Goal: Information Seeking & Learning: Learn about a topic

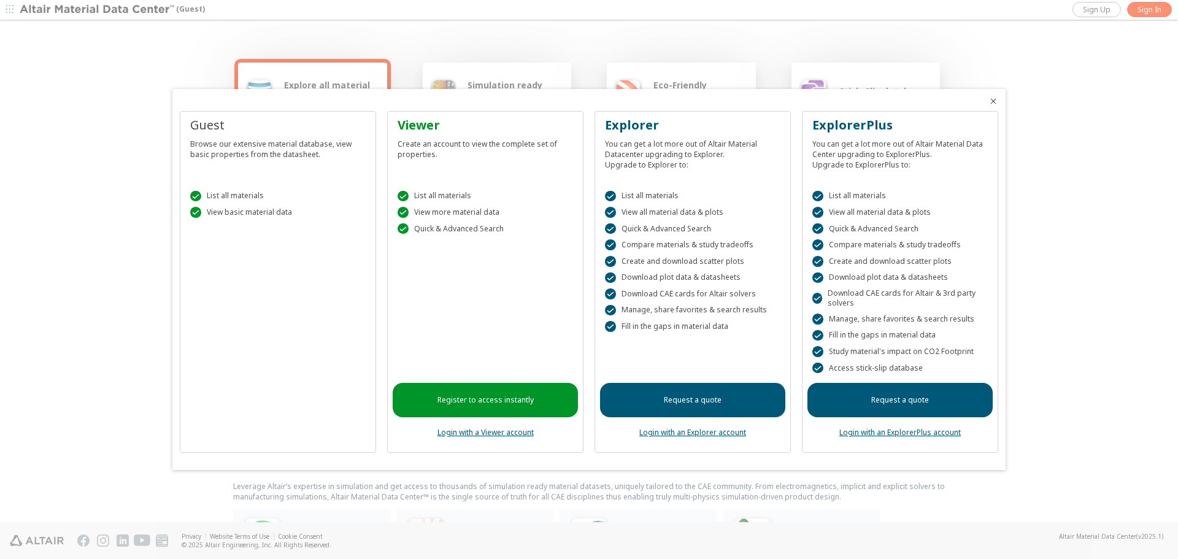
click at [524, 403] on link "Register to access instantly" at bounding box center [485, 400] width 185 height 34
click at [956, 32] on div at bounding box center [589, 279] width 1178 height 559
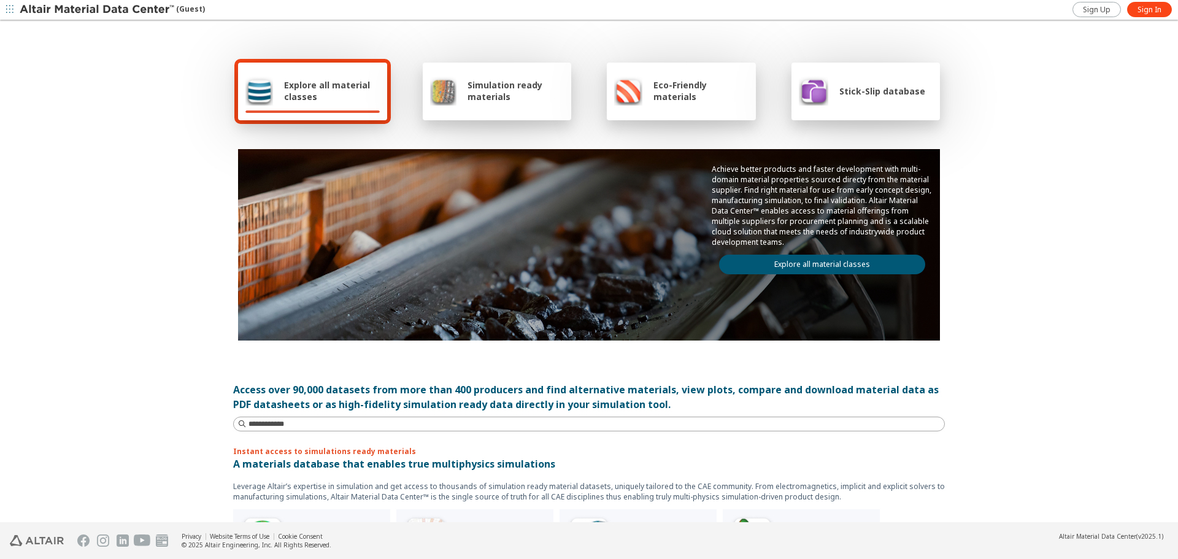
click at [369, 99] on span "Explore all material classes" at bounding box center [332, 90] width 96 height 23
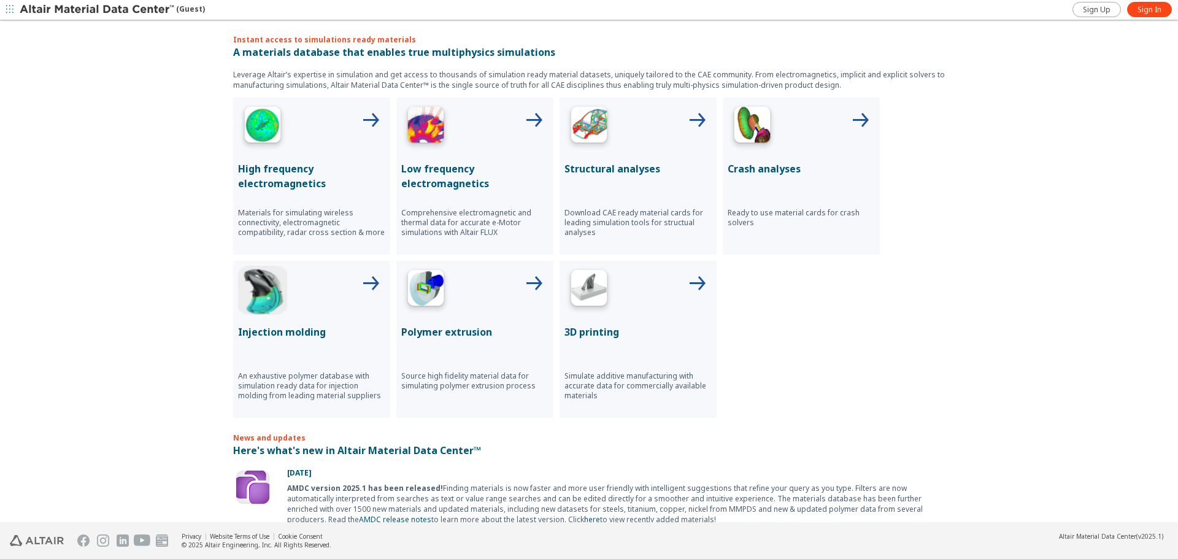
scroll to position [429, 0]
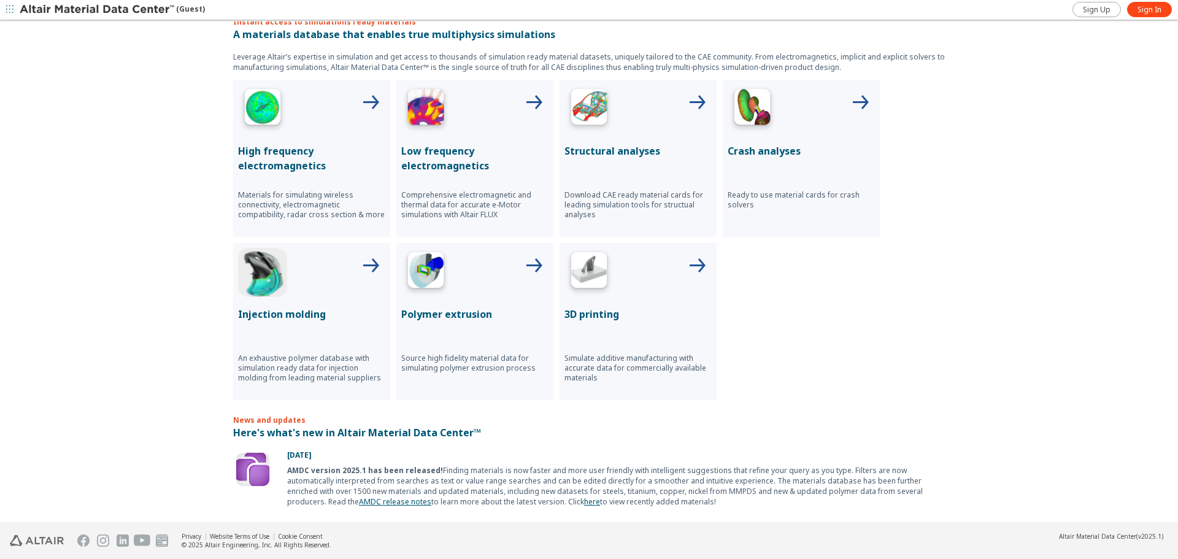
click at [607, 298] on div "3D printing Simulate additive manufacturing with accurate data for commercially…" at bounding box center [638, 321] width 157 height 157
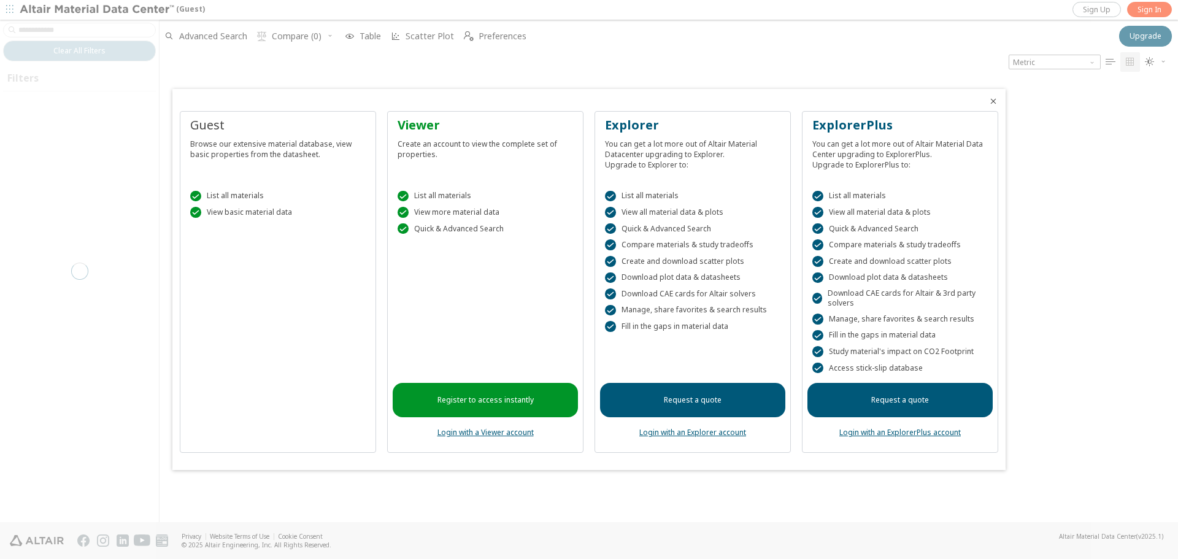
click at [269, 285] on div "Guest Browse our extensive material database, view basic properties from the da…" at bounding box center [278, 282] width 196 height 342
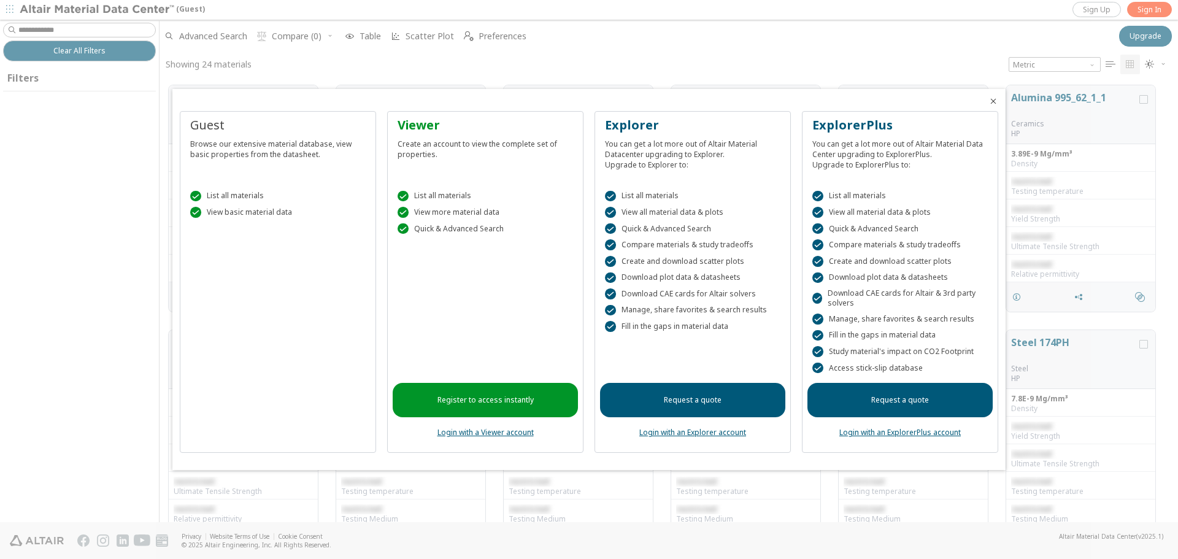
scroll to position [435, 1009]
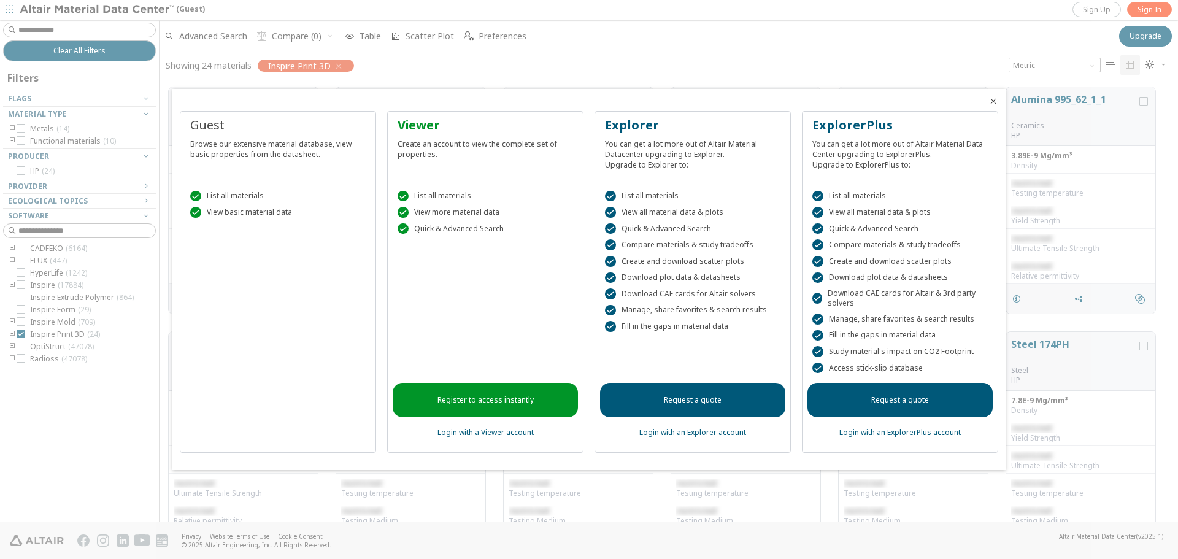
click at [396, 63] on div at bounding box center [589, 279] width 1178 height 559
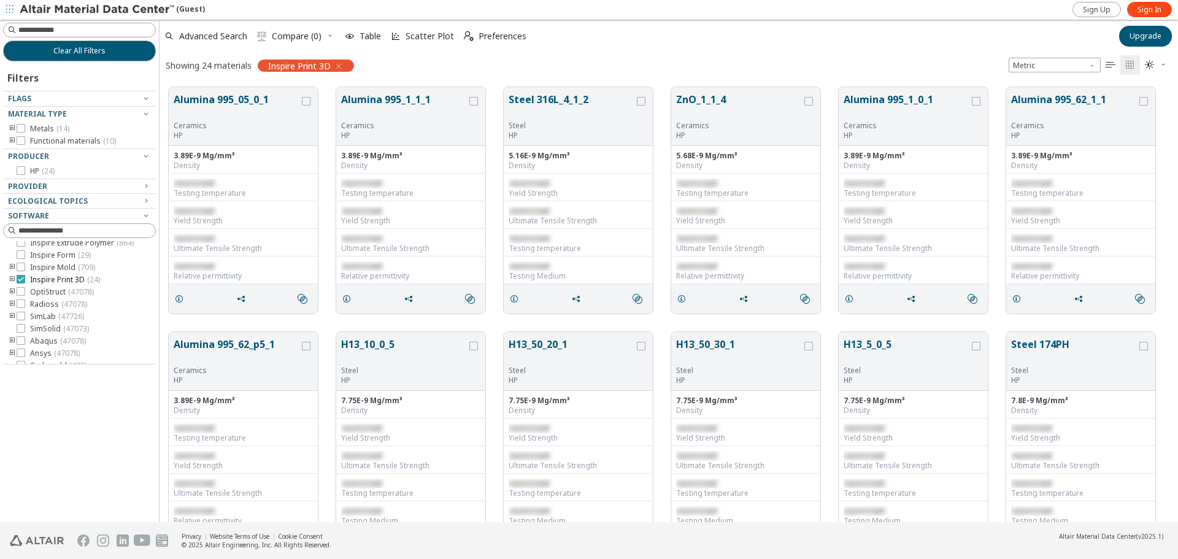
scroll to position [0, 0]
click at [22, 333] on icon at bounding box center [21, 333] width 9 height 9
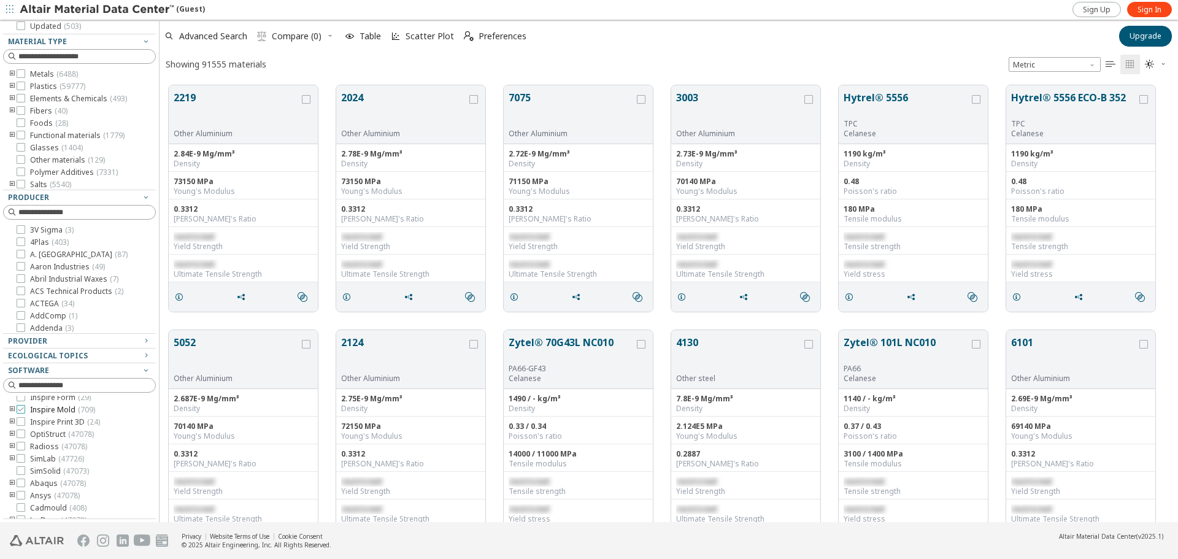
scroll to position [110, 0]
click at [20, 449] on icon at bounding box center [21, 449] width 9 height 9
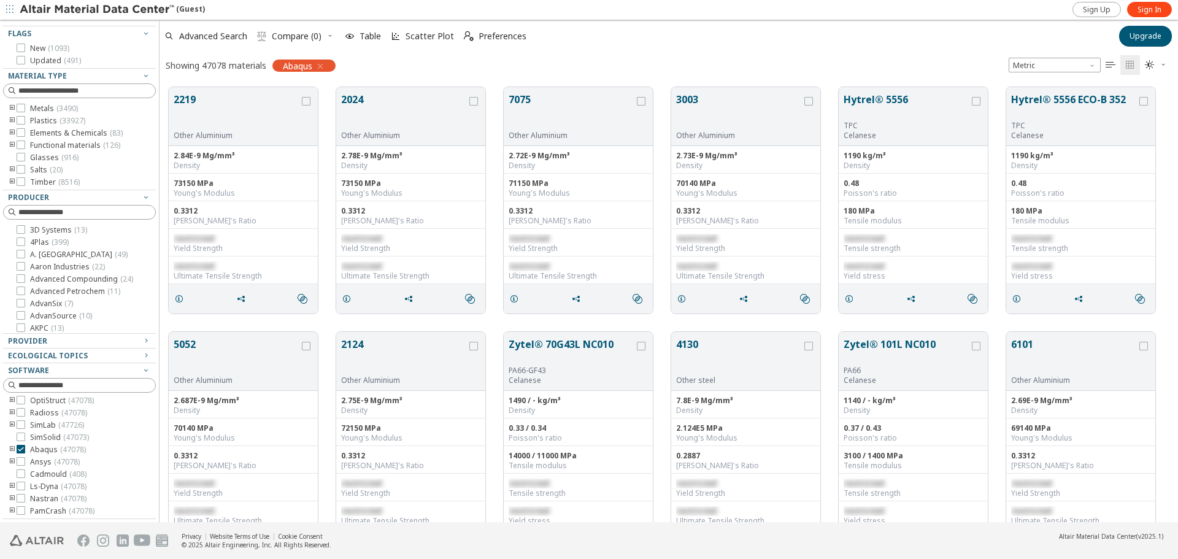
click at [12, 450] on icon "toogle group" at bounding box center [12, 450] width 9 height 10
click at [40, 457] on div "Elastic ( 47073 ) Plastic ( 17848 ) Johnson-Cook ( 550 ) Plastic with Damage an…" at bounding box center [88, 471] width 134 height 69
click at [38, 446] on icon at bounding box center [39, 441] width 9 height 9
click at [40, 458] on icon at bounding box center [39, 454] width 9 height 9
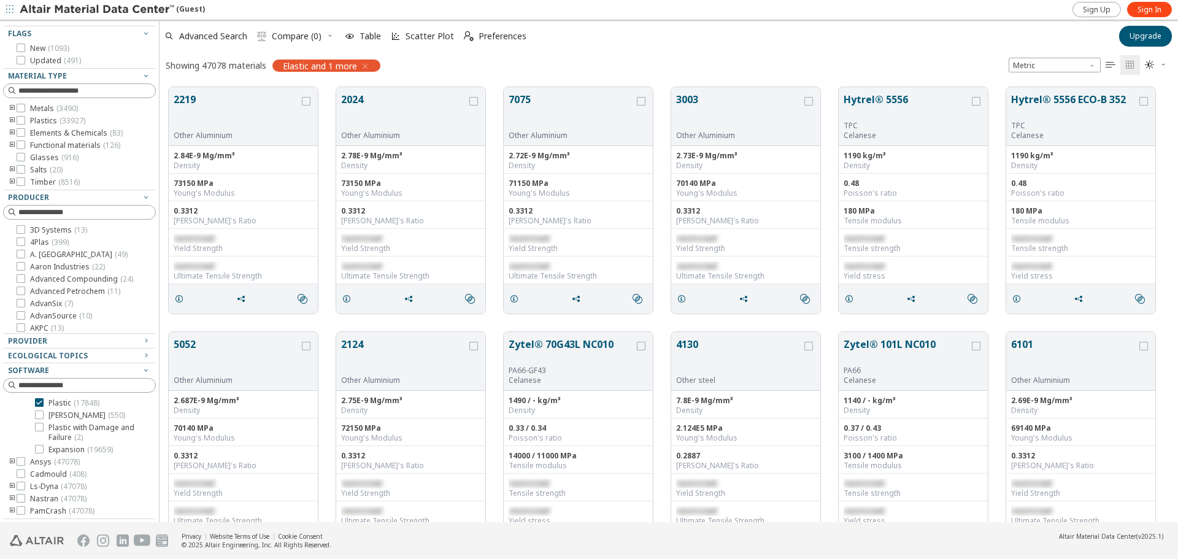
scroll to position [120, 0]
click at [44, 472] on label "Johnson-Cook ( 550 )" at bounding box center [80, 467] width 90 height 10
click at [39, 483] on icon at bounding box center [39, 478] width 9 height 9
click at [1045, 63] on span "Metric" at bounding box center [1055, 65] width 92 height 15
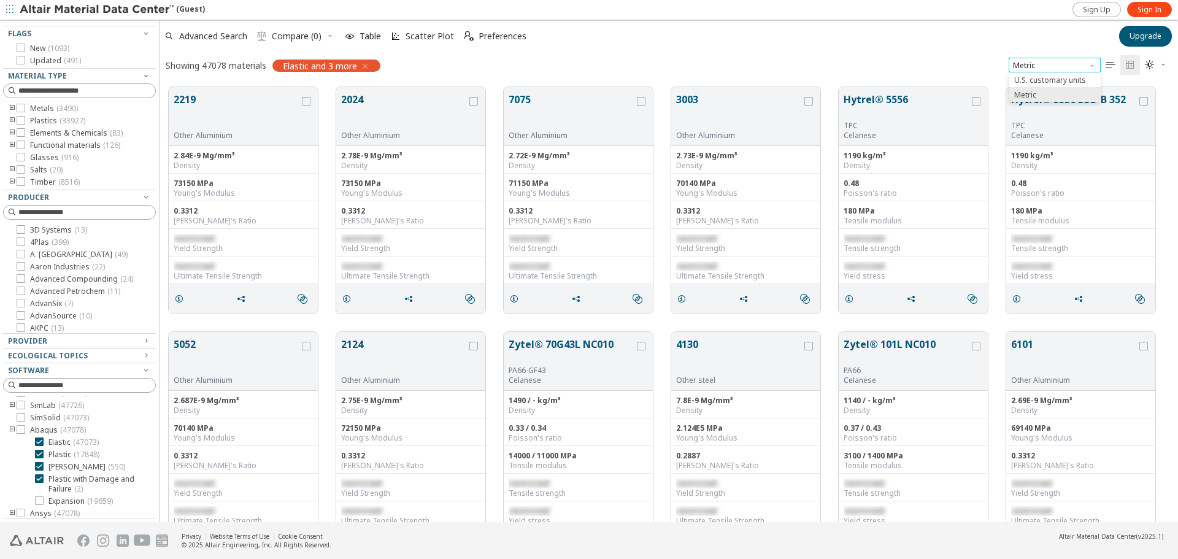
click at [1045, 63] on span "Metric" at bounding box center [1055, 65] width 92 height 15
click at [1093, 66] on span "Unit System" at bounding box center [1093, 63] width 10 height 10
click at [1071, 47] on div "Advanced Search  Compare (0) Table Scatter Plot  Preferences" at bounding box center [636, 36] width 952 height 27
click at [574, 57] on div "Showing 47078 materials Elastic and 3 more Metric   " at bounding box center [669, 65] width 1018 height 26
click at [570, 50] on div "Advanced Search  Compare (0) Table Scatter Plot  Preferences Upgrade Showing …" at bounding box center [669, 49] width 1018 height 58
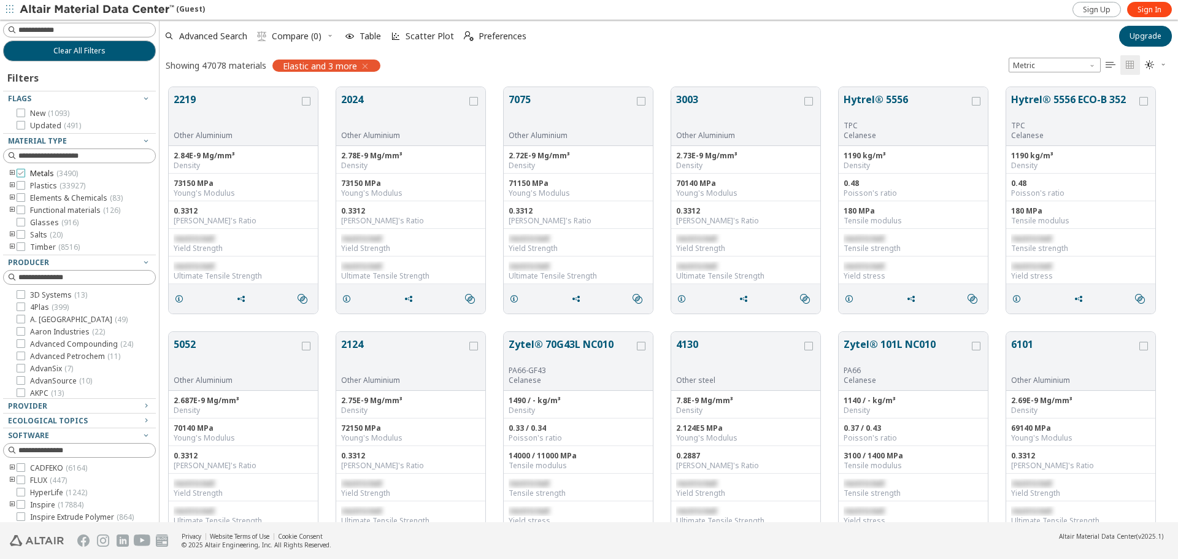
click at [20, 175] on icon at bounding box center [21, 173] width 9 height 9
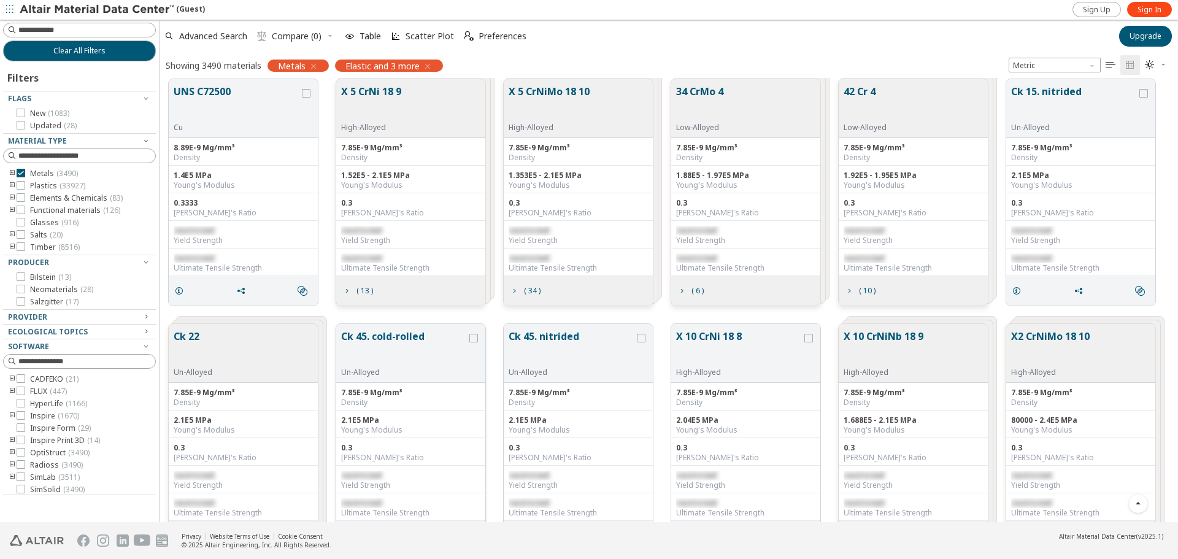
scroll to position [3068, 0]
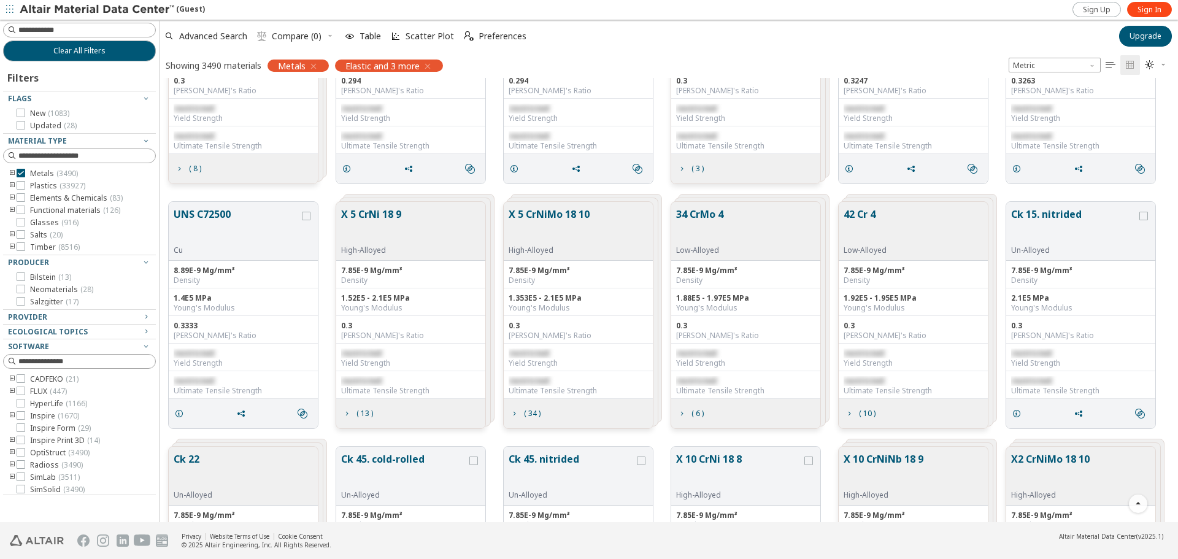
click at [717, 213] on button "34 CrMo 4" at bounding box center [699, 226] width 47 height 39
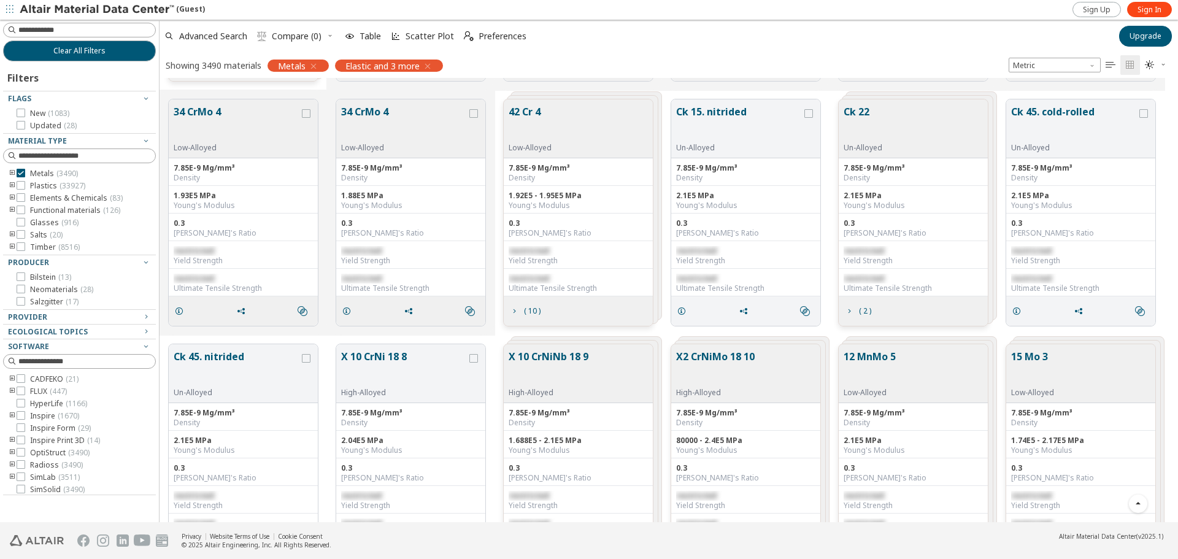
scroll to position [3558, 0]
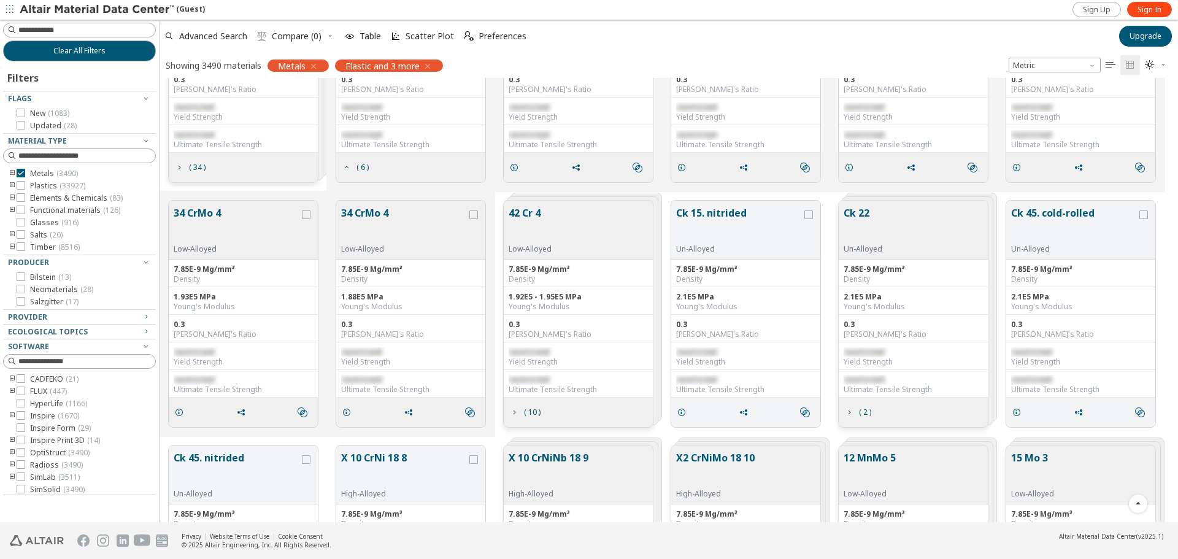
click at [545, 221] on button "42 Cr 4" at bounding box center [530, 225] width 43 height 39
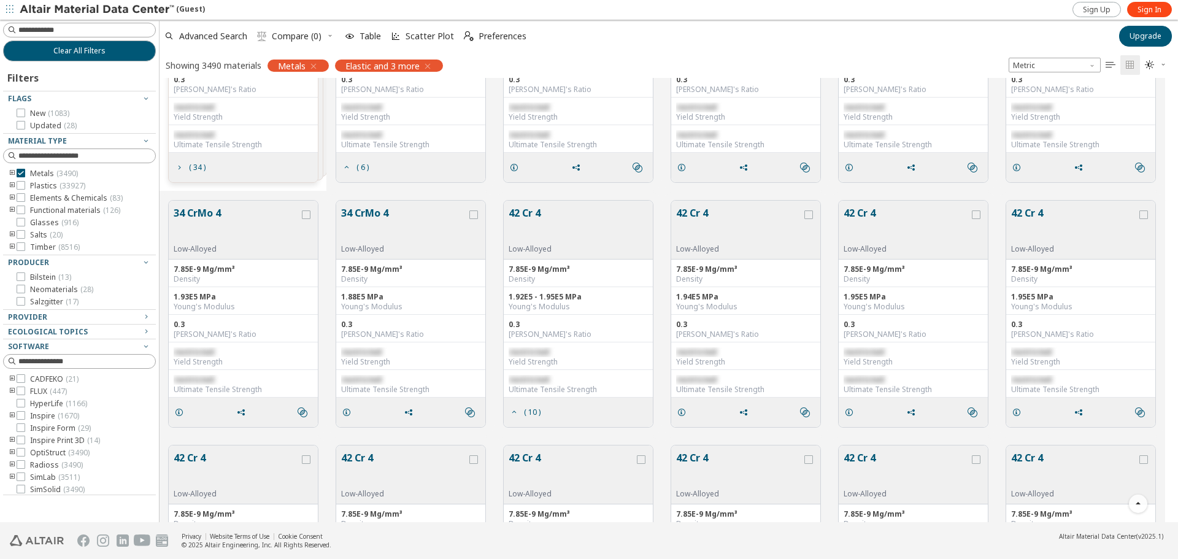
click at [545, 221] on button "42 Cr 4" at bounding box center [530, 225] width 43 height 39
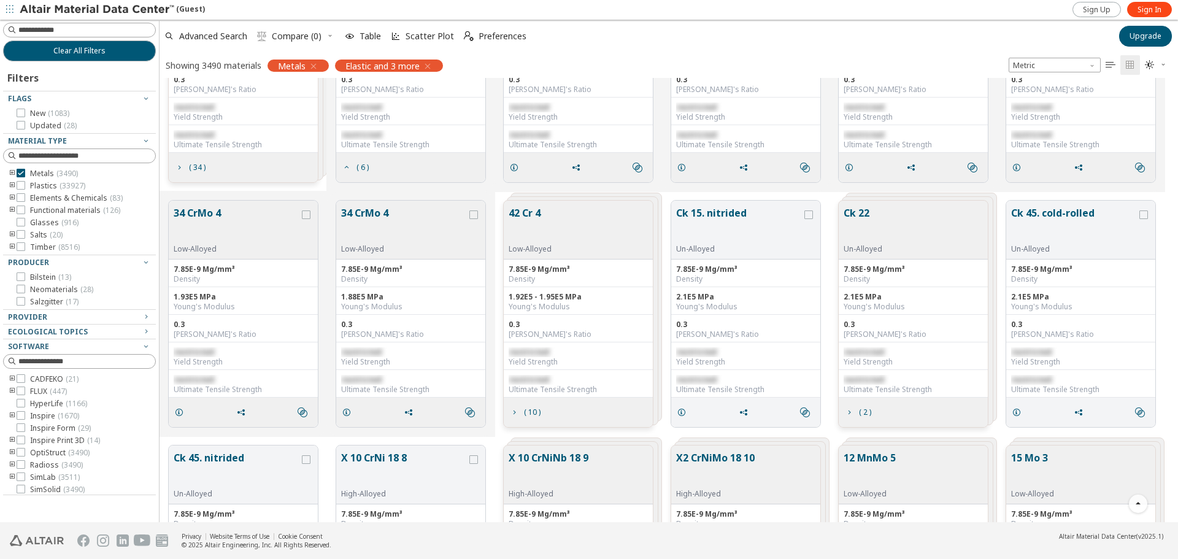
click at [545, 221] on button "42 Cr 4" at bounding box center [530, 225] width 43 height 39
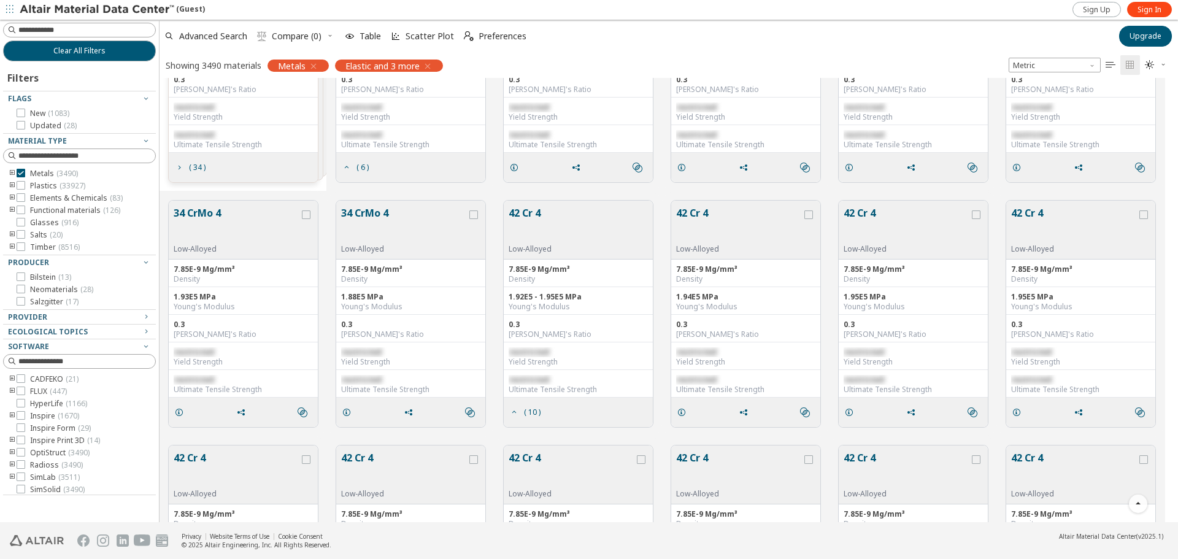
click at [545, 221] on button "42 Cr 4" at bounding box center [530, 225] width 43 height 39
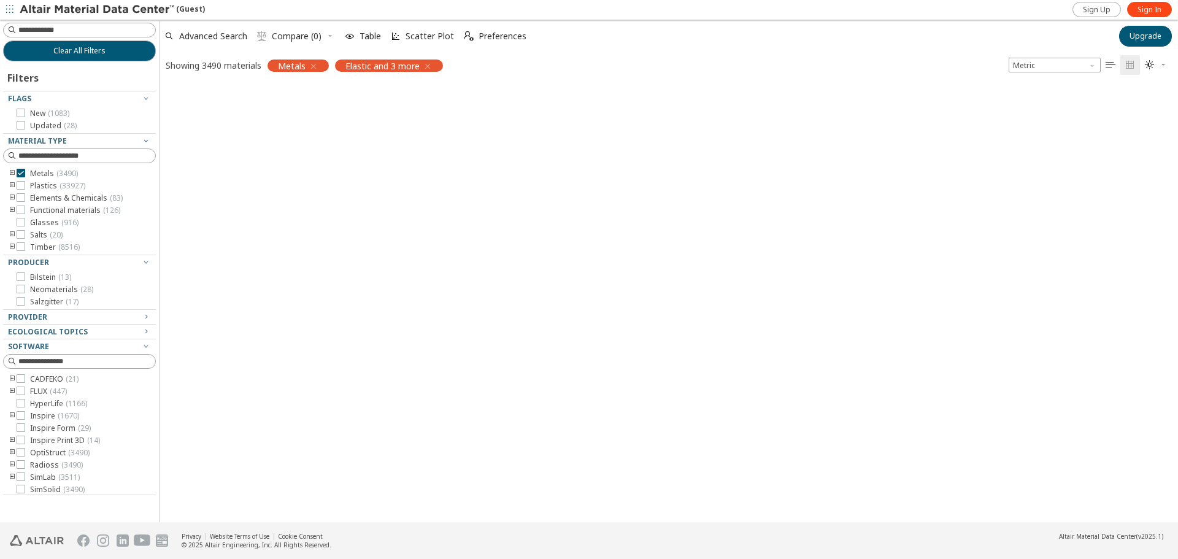
scroll to position [0, 0]
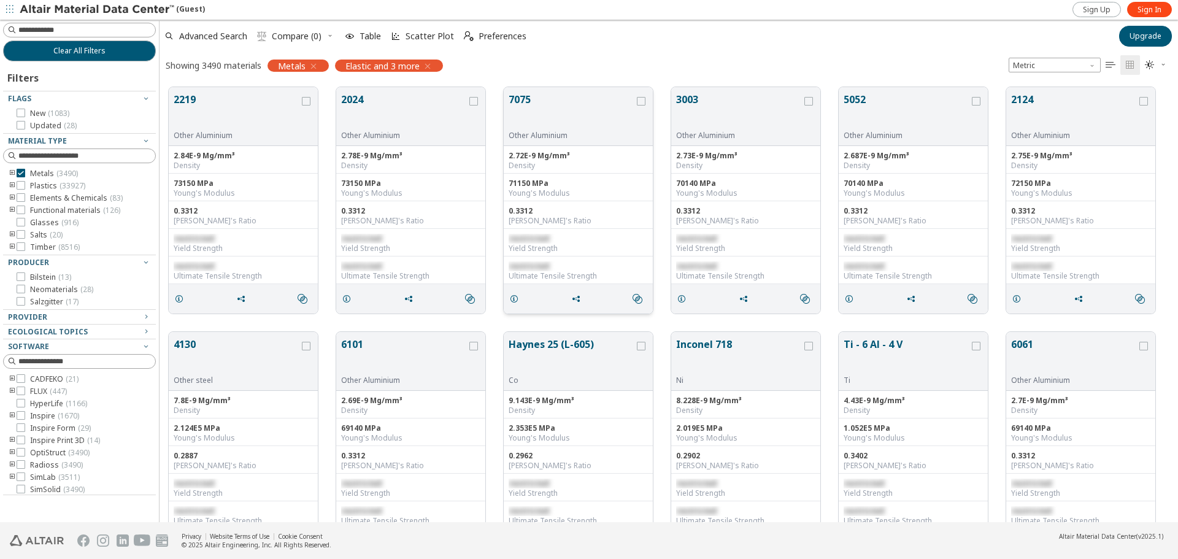
click at [532, 118] on button "7075" at bounding box center [572, 111] width 126 height 39
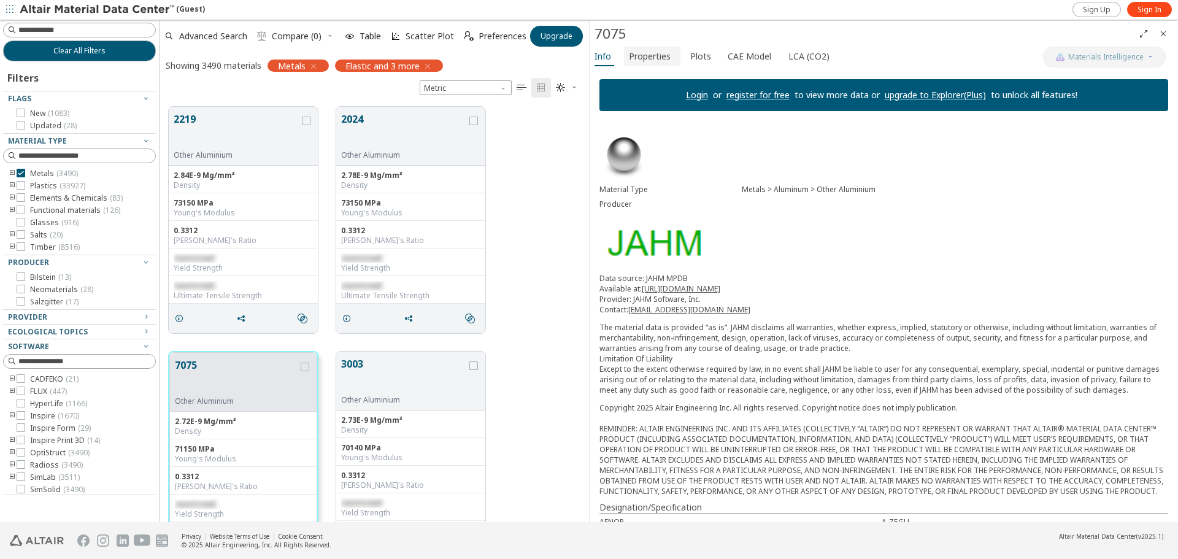
click at [639, 57] on span "Properties" at bounding box center [650, 57] width 42 height 20
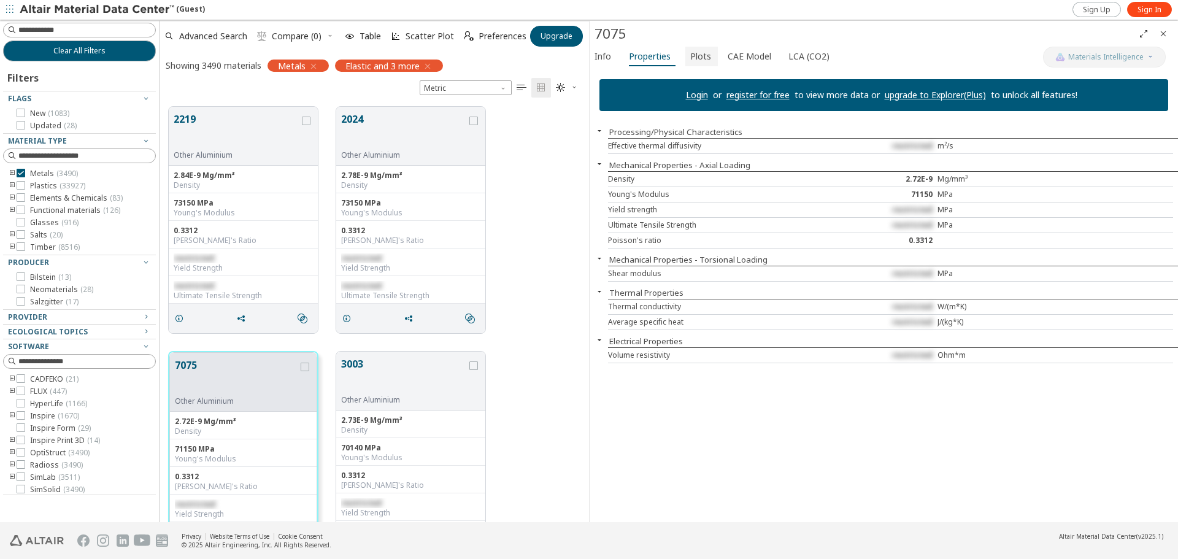
click at [702, 57] on span "Plots" at bounding box center [700, 57] width 21 height 20
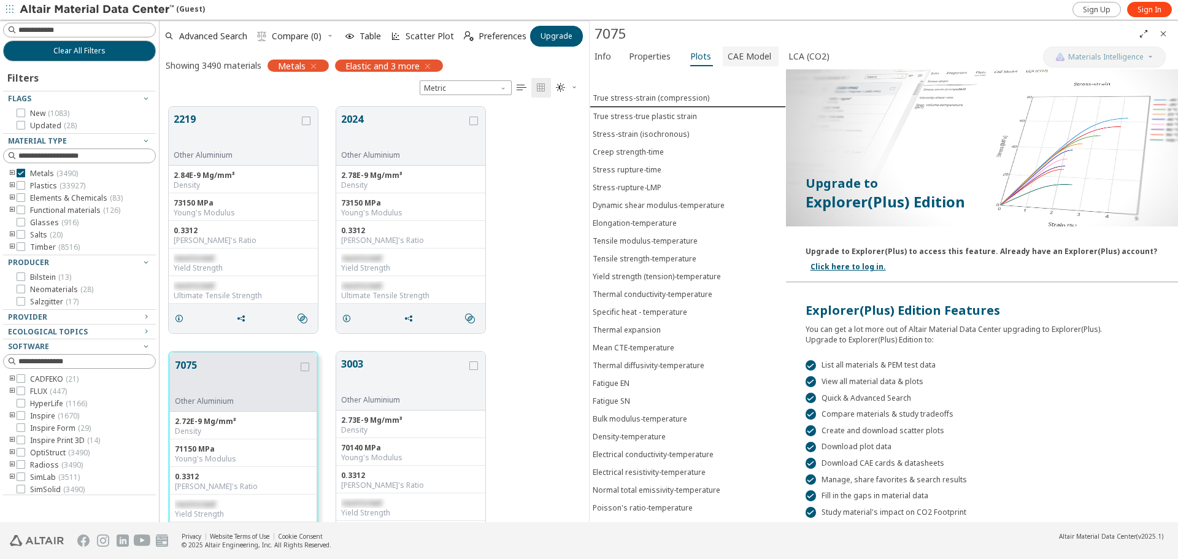
click at [728, 57] on span "CAE Model" at bounding box center [750, 57] width 44 height 20
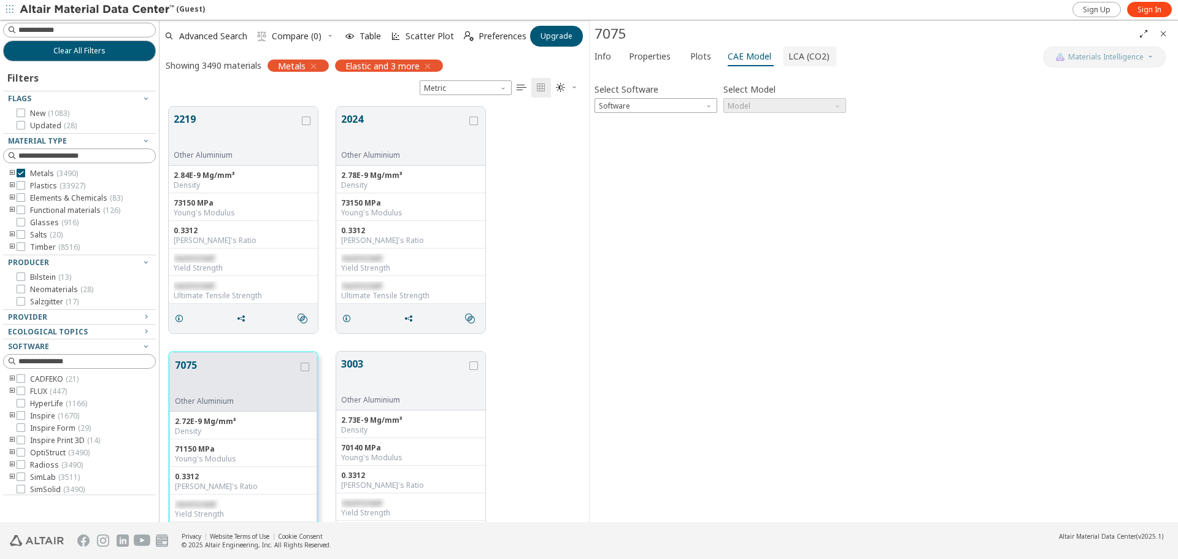
click at [788, 56] on span "LCA (CO2)" at bounding box center [808, 57] width 41 height 20
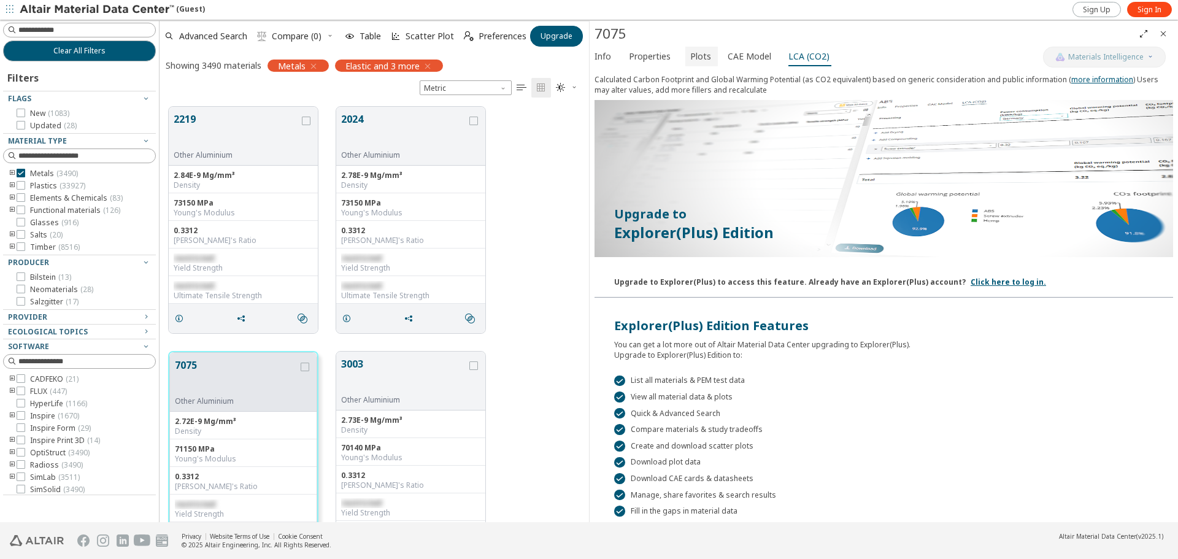
click at [690, 58] on span "Plots" at bounding box center [700, 57] width 21 height 20
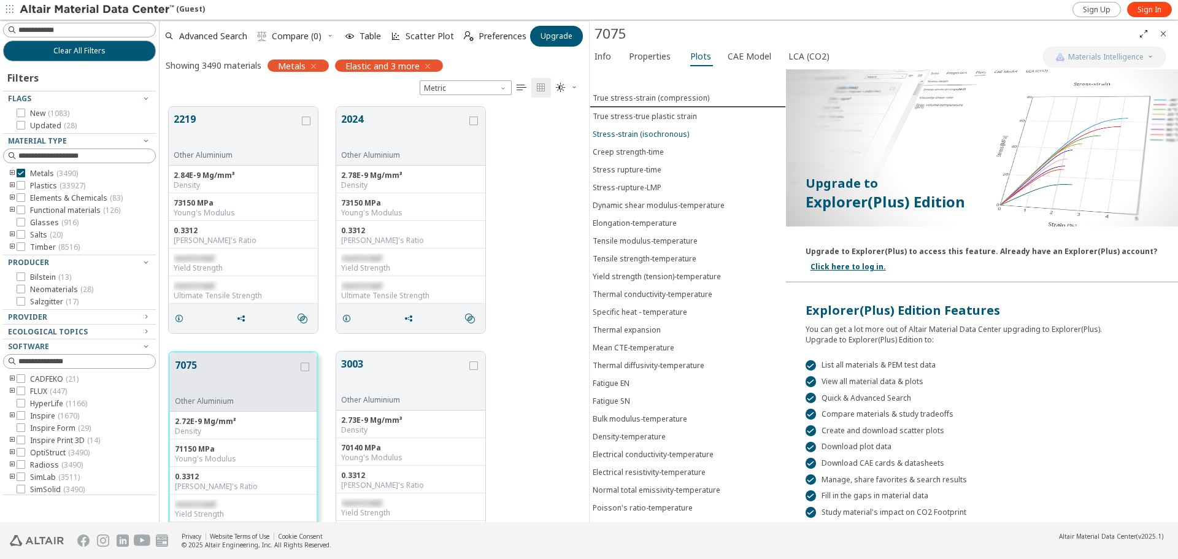
click at [658, 137] on div "Stress-strain (isochronous)" at bounding box center [641, 134] width 96 height 10
click at [654, 99] on div "True stress-strain (compression)" at bounding box center [651, 98] width 117 height 10
click at [994, 18] on div at bounding box center [638, 10] width 866 height 20
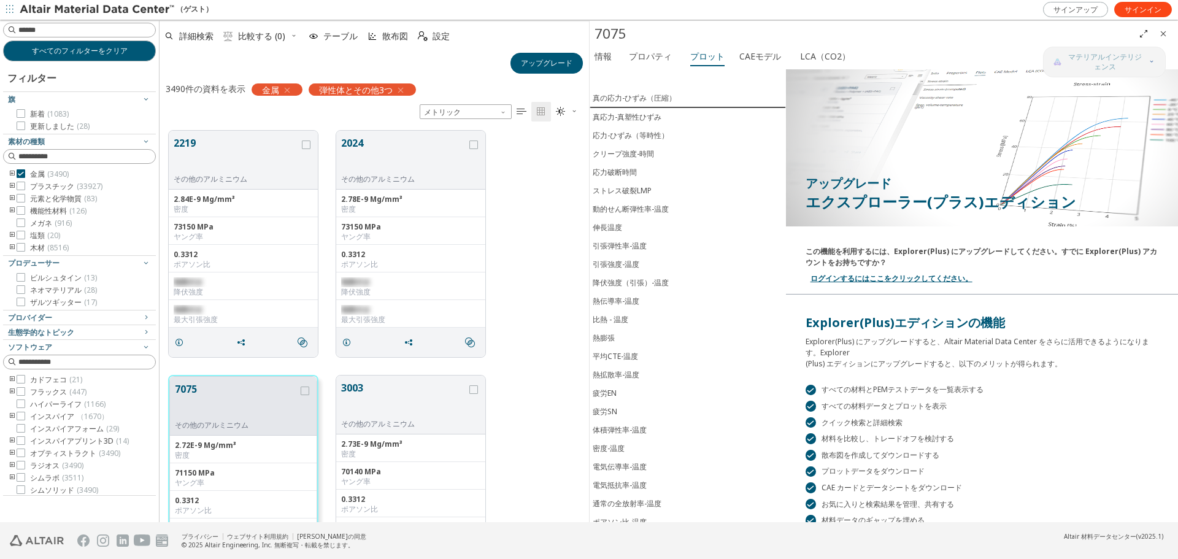
scroll to position [415, 420]
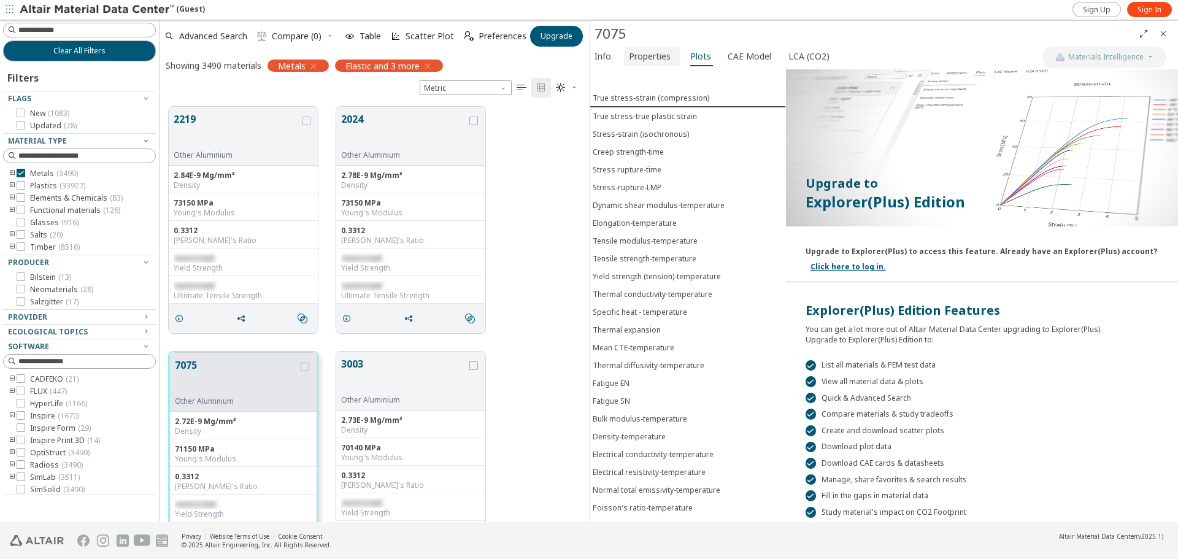
click at [650, 56] on span "Properties" at bounding box center [650, 57] width 42 height 20
